Goal: Navigation & Orientation: Find specific page/section

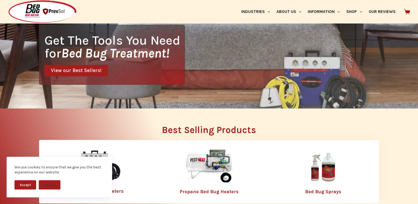
click at [89, 166] on div "We use cookies to ensure that we give you the best experience on our website." at bounding box center [59, 169] width 90 height 10
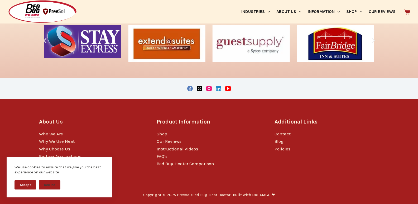
scroll to position [1054, 0]
click at [158, 136] on link "Shop" at bounding box center [161, 133] width 11 height 5
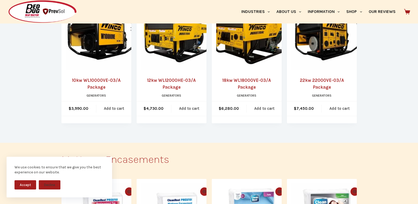
scroll to position [1603, 0]
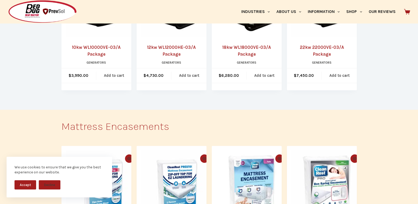
click at [10, 2] on img at bounding box center [42, 11] width 69 height 23
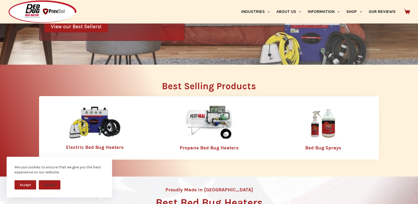
scroll to position [143, 0]
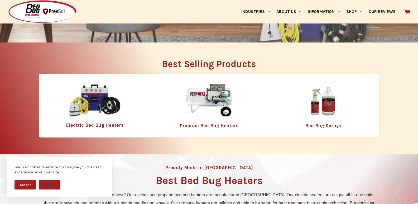
click at [78, 128] on link "Electric Bed Bug Heaters" at bounding box center [95, 125] width 58 height 6
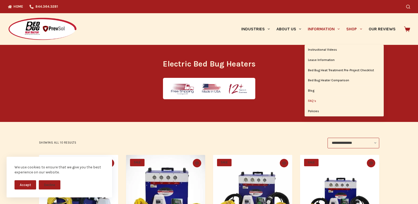
click at [351, 97] on link "FAQ’s" at bounding box center [343, 101] width 79 height 10
